Goal: Task Accomplishment & Management: Manage account settings

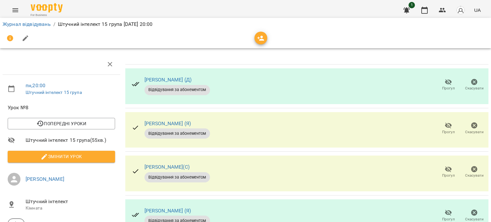
scroll to position [160, 0]
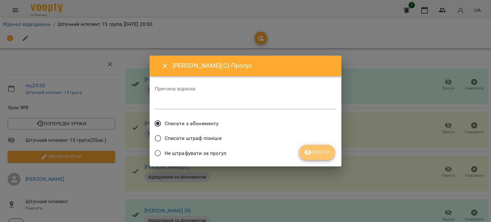
click at [302, 152] on button "Прогул" at bounding box center [317, 152] width 36 height 15
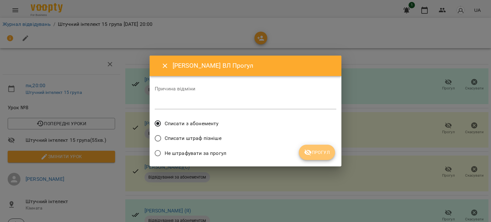
click at [318, 153] on span "Прогул" at bounding box center [317, 153] width 26 height 8
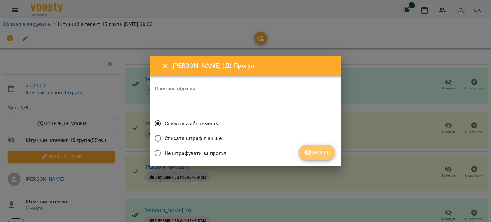
click at [327, 156] on span "Прогул" at bounding box center [317, 153] width 26 height 8
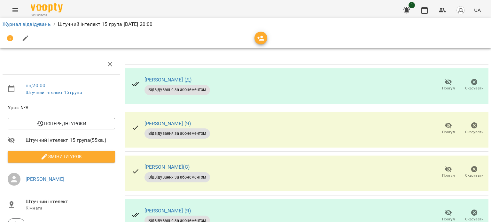
scroll to position [0, 0]
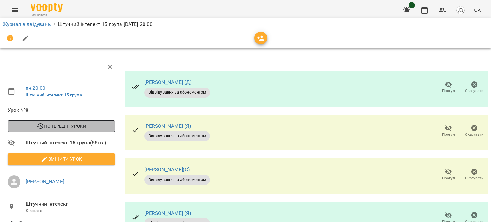
click at [79, 126] on span "Попередні уроки" at bounding box center [61, 126] width 97 height 8
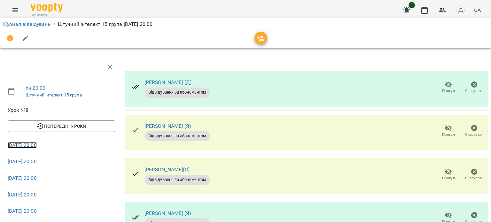
click at [37, 147] on link "[DATE] 20:00" at bounding box center [22, 145] width 29 height 6
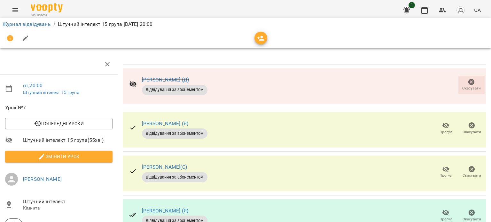
scroll to position [0, 3]
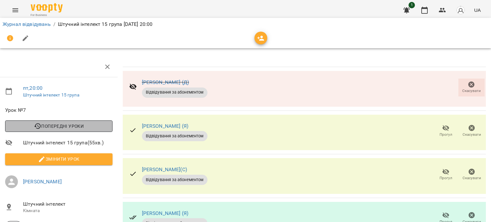
click at [66, 124] on span "Попередні уроки" at bounding box center [58, 126] width 97 height 8
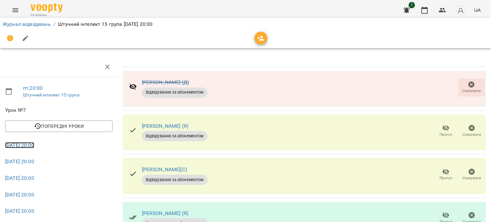
click at [34, 145] on link "[DATE] 20:00" at bounding box center [19, 145] width 29 height 6
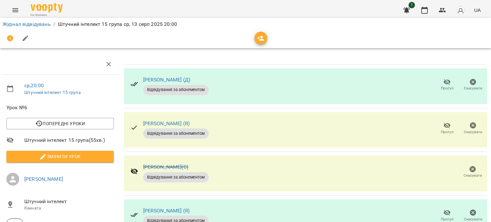
scroll to position [0, 1]
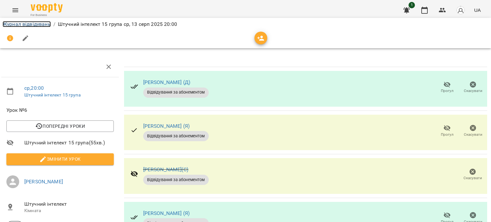
click at [40, 25] on link "Журнал відвідувань" at bounding box center [27, 24] width 48 height 6
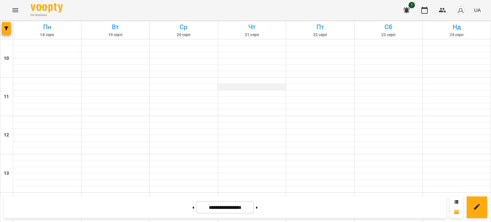
scroll to position [344, 0]
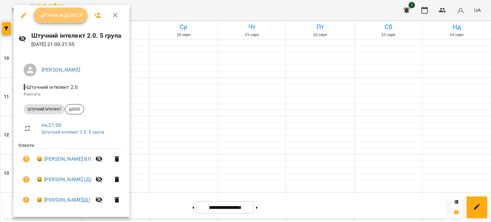
click at [73, 16] on span "Урок відбувся" at bounding box center [60, 16] width 43 height 8
